Goal: Communication & Community: Answer question/provide support

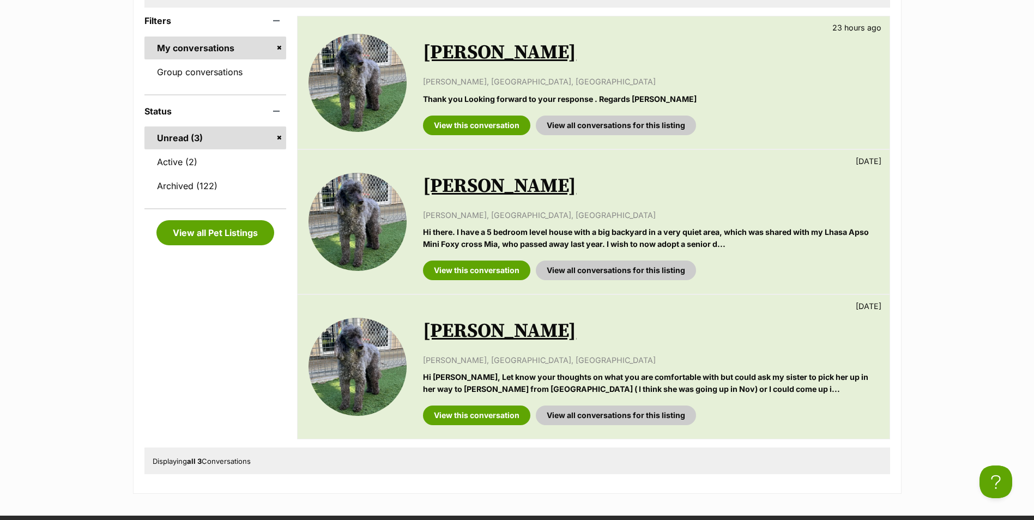
scroll to position [219, 0]
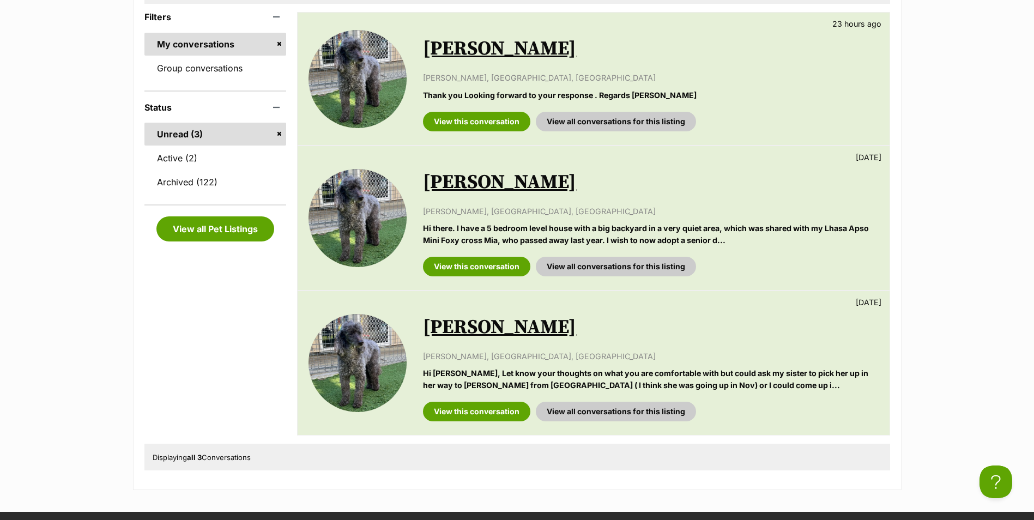
click at [475, 48] on link "[PERSON_NAME]" at bounding box center [499, 49] width 153 height 25
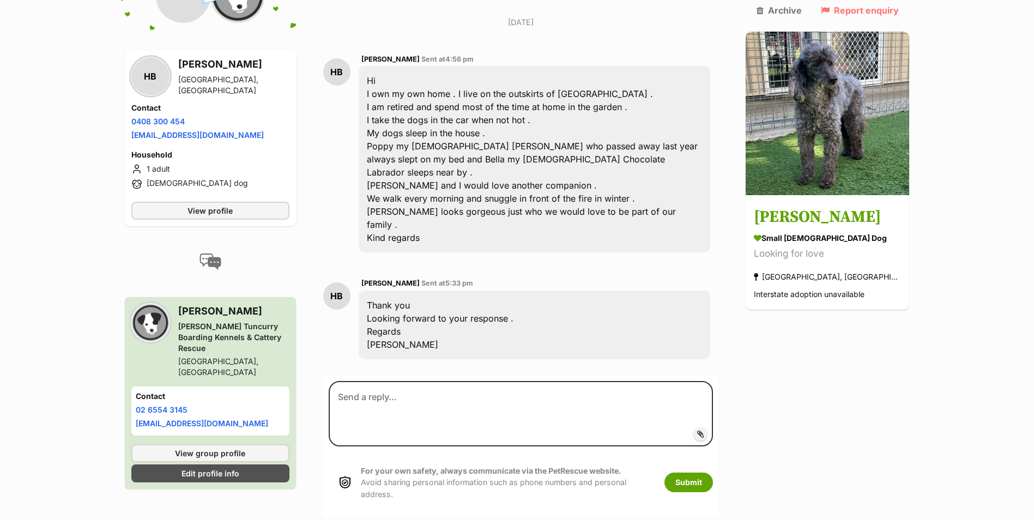
scroll to position [286, 0]
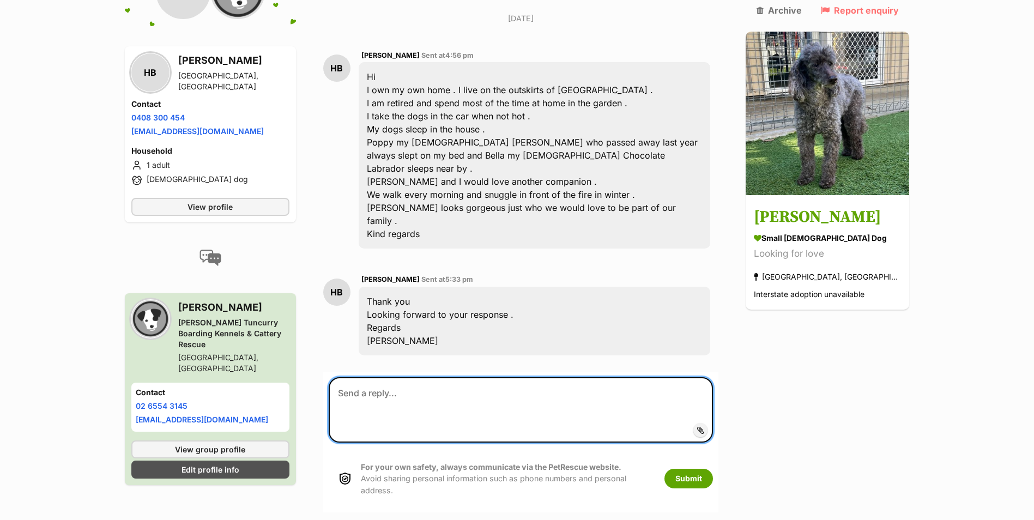
click at [427, 377] on textarea at bounding box center [521, 409] width 385 height 65
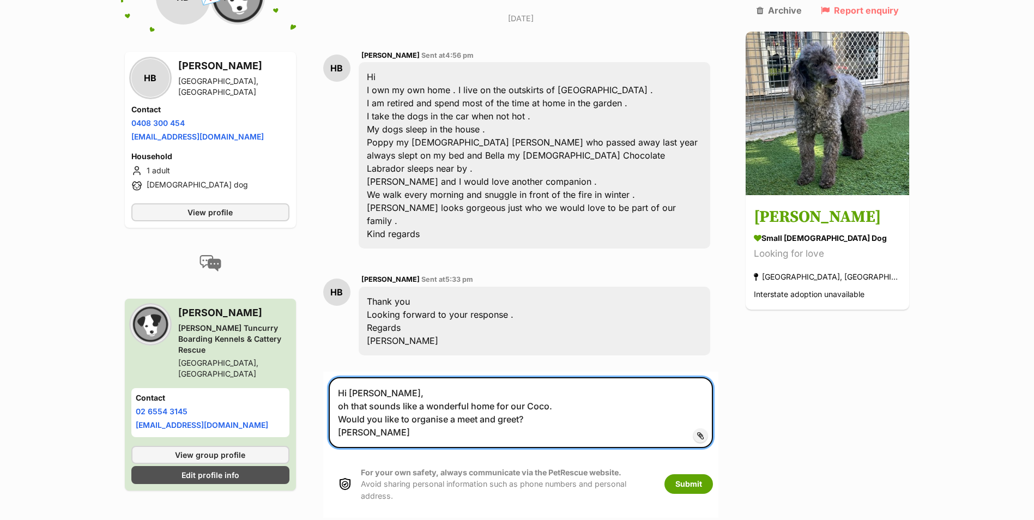
click at [554, 377] on textarea "Hi Helen, oh that sounds like a wonderful home for our Coco. Would you like to …" at bounding box center [521, 412] width 385 height 71
type textarea "Hi Helen, oh that sounds like a wonderful home for our Coco. Would you like to …"
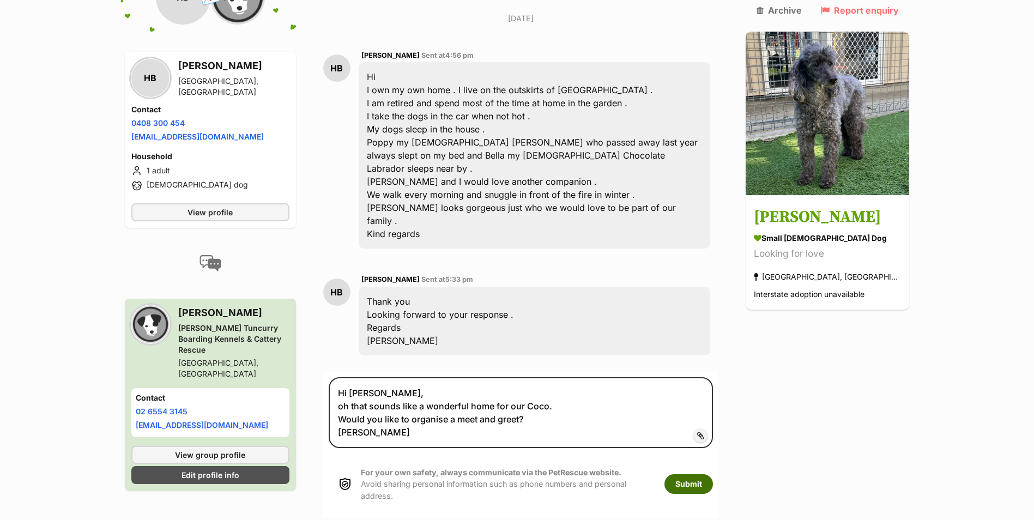
click at [709, 474] on button "Submit" at bounding box center [688, 484] width 49 height 20
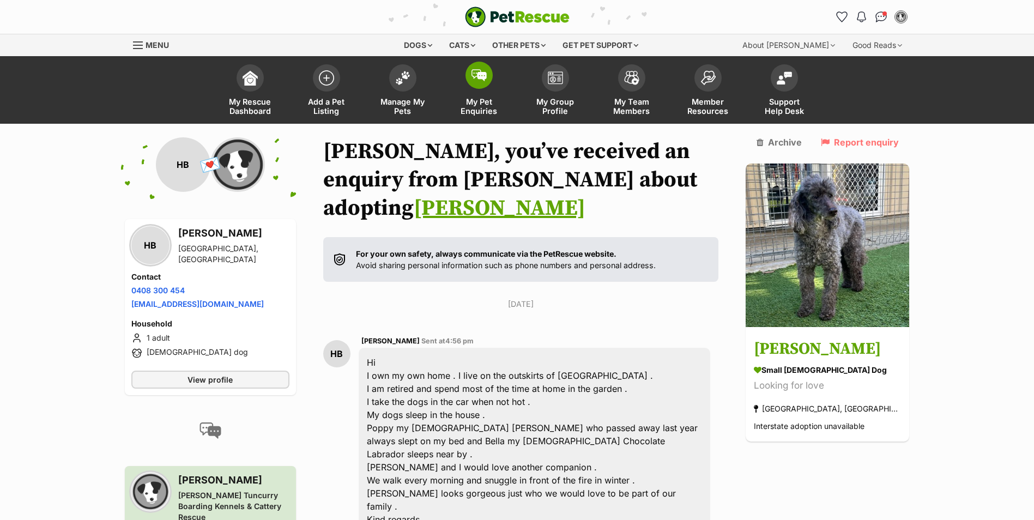
click at [475, 80] on img at bounding box center [478, 75] width 15 height 12
